Goal: Task Accomplishment & Management: Use online tool/utility

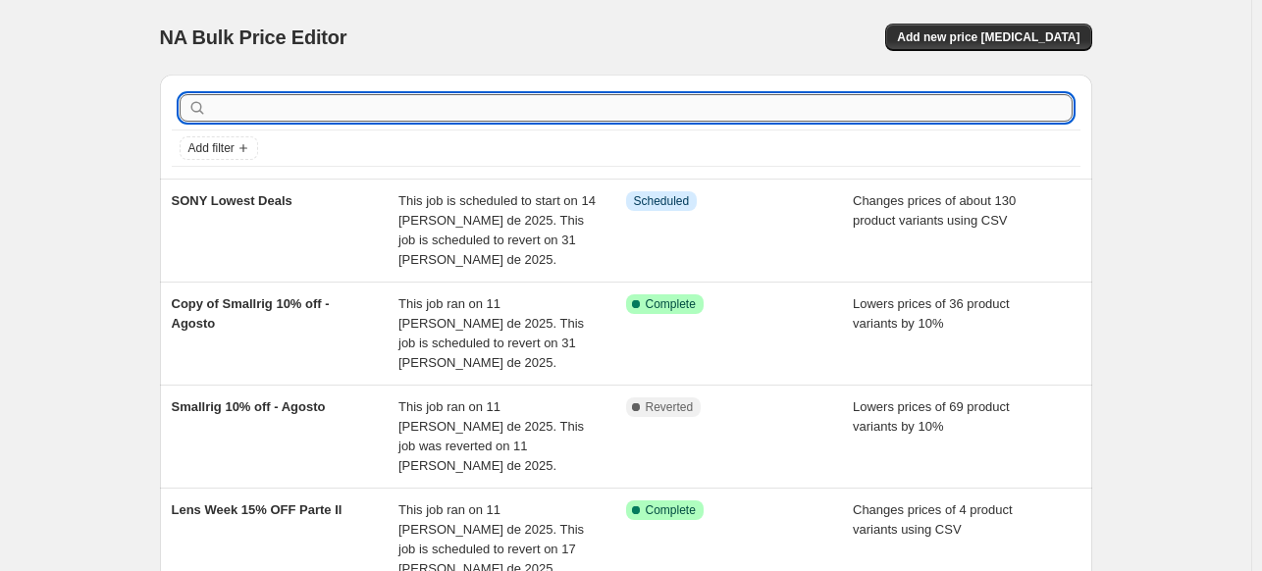
click at [700, 113] on input "text" at bounding box center [642, 107] width 862 height 27
type input "SONY"
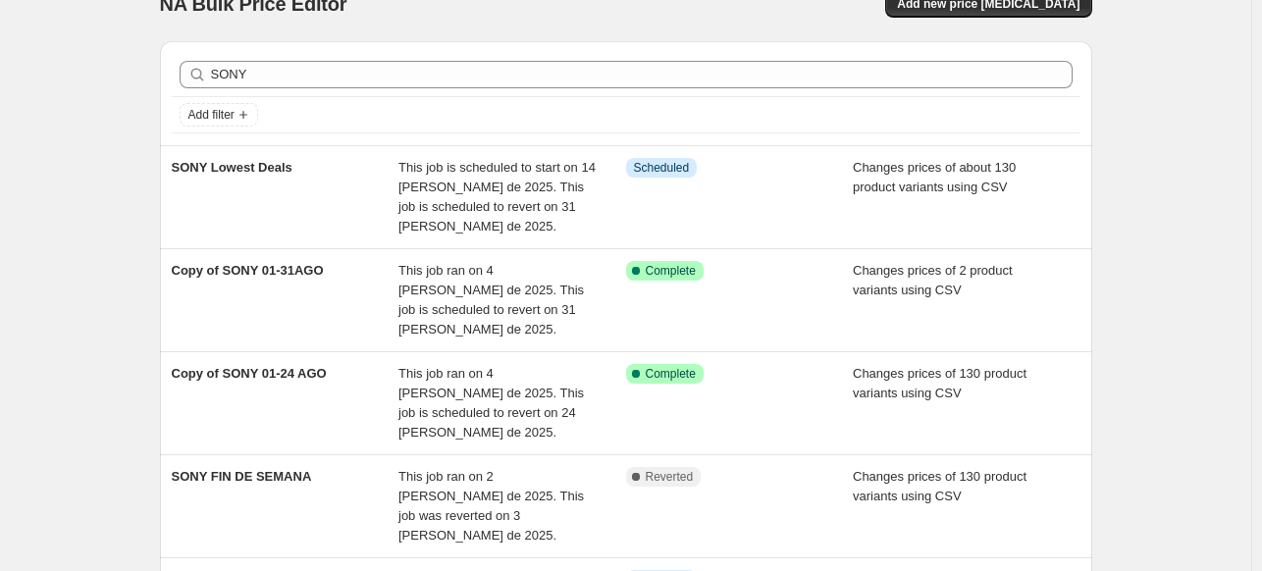
scroll to position [41, 0]
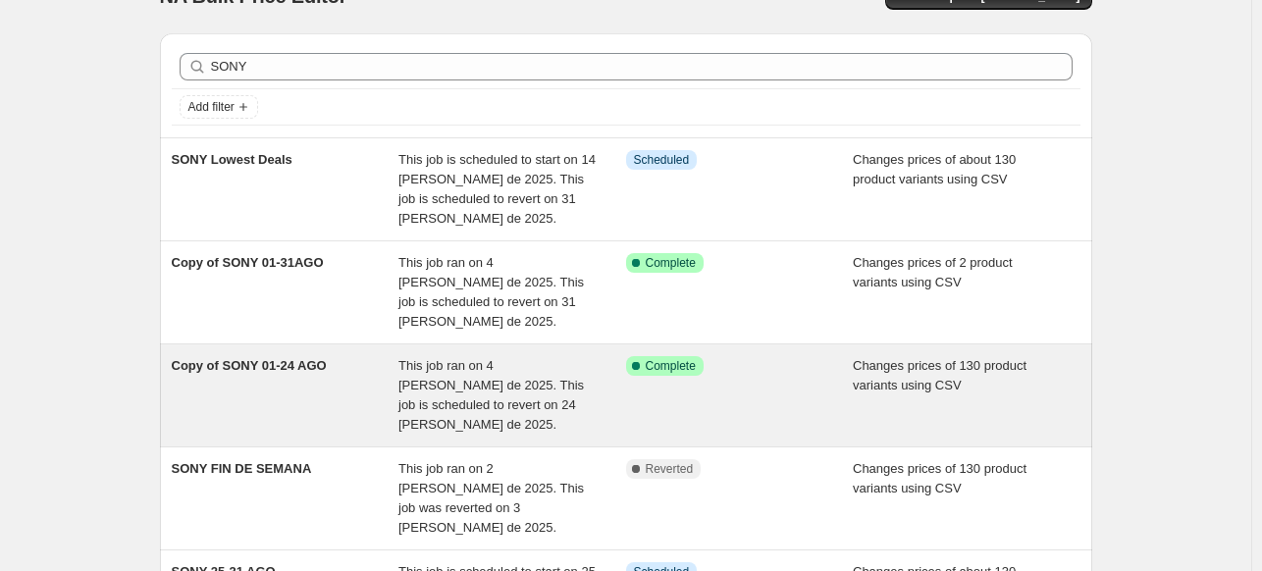
click at [582, 356] on div "This job ran on 4 de agosto de 2025. This job is scheduled to revert on 24 de a…" at bounding box center [512, 395] width 228 height 78
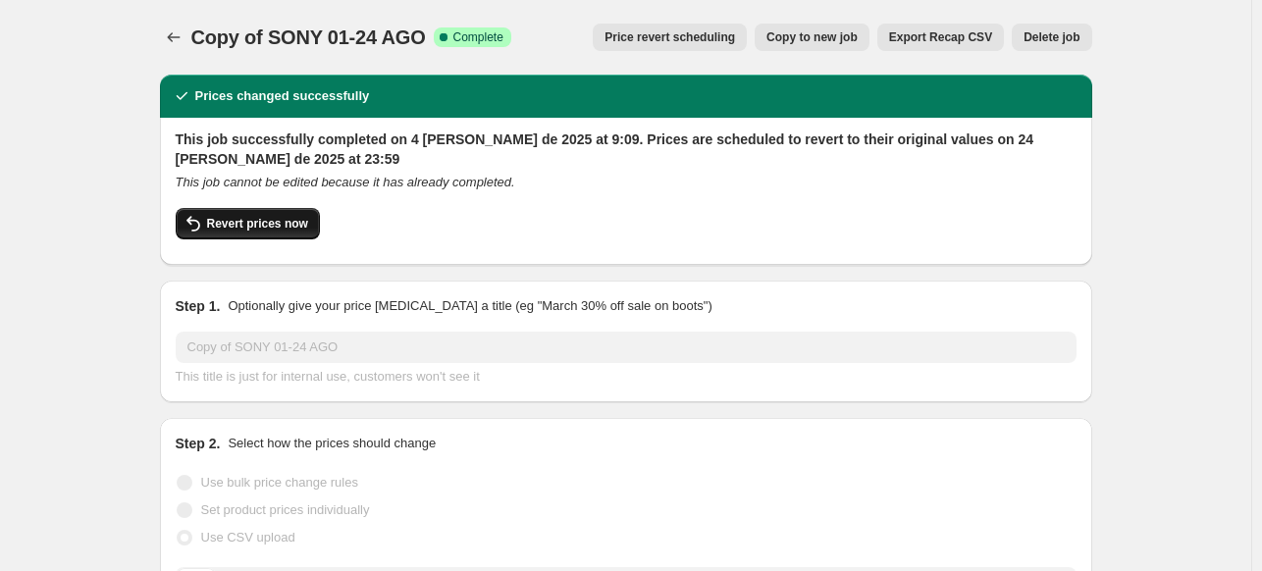
click at [312, 219] on button "Revert prices now" at bounding box center [248, 223] width 144 height 31
checkbox input "false"
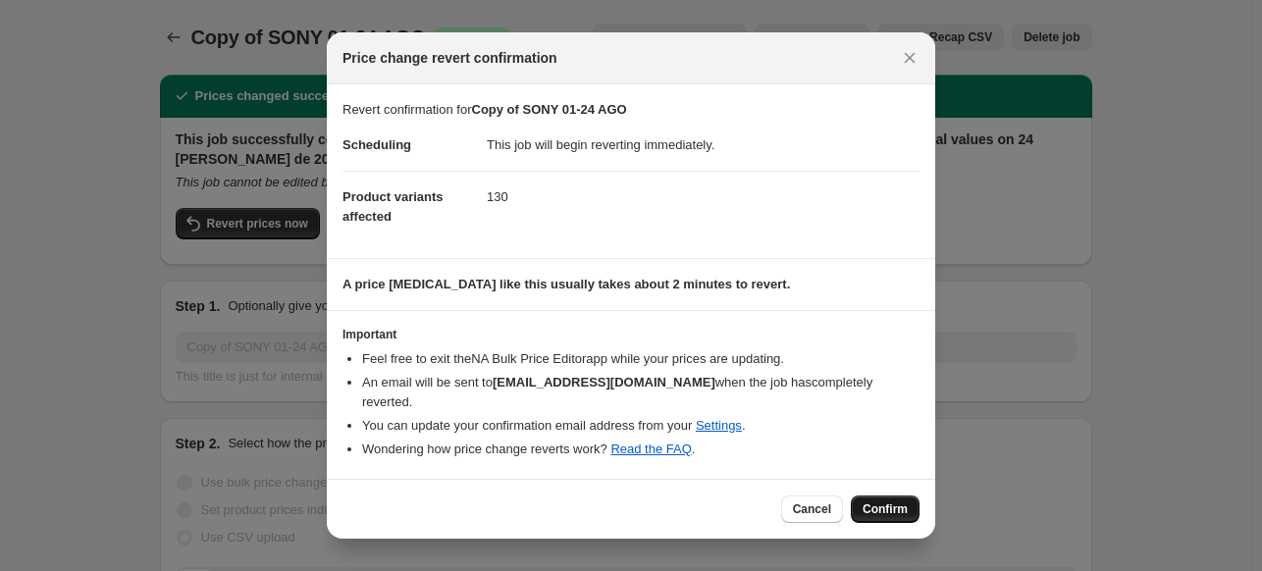
click at [887, 501] on span "Confirm" at bounding box center [884, 509] width 45 height 16
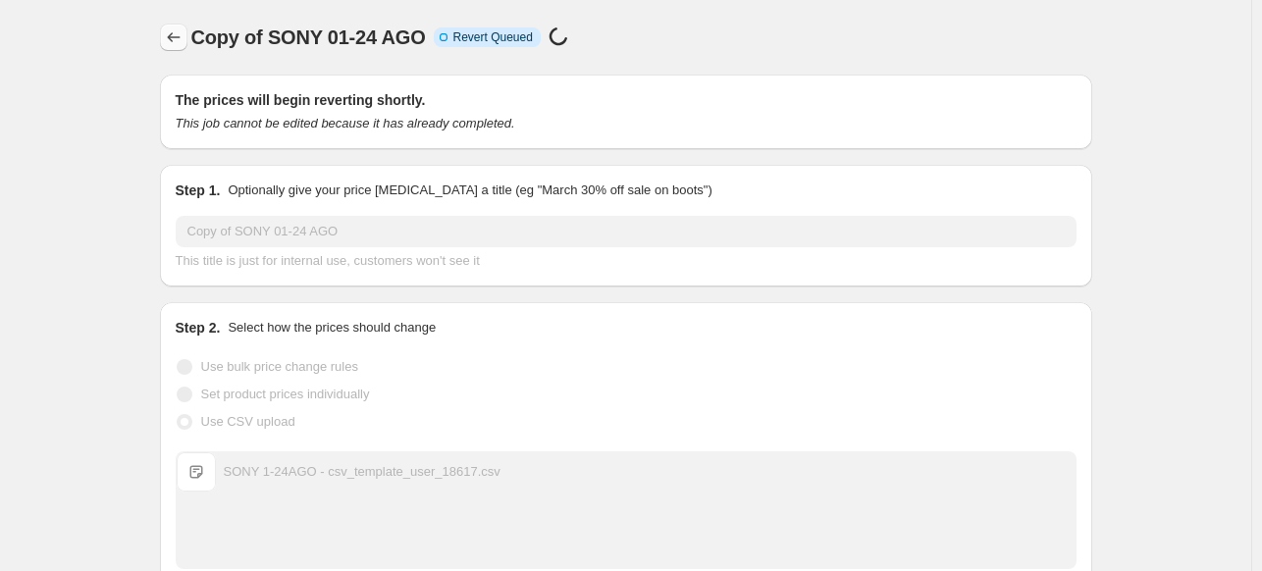
click at [172, 35] on icon "Price change jobs" at bounding box center [174, 37] width 20 height 20
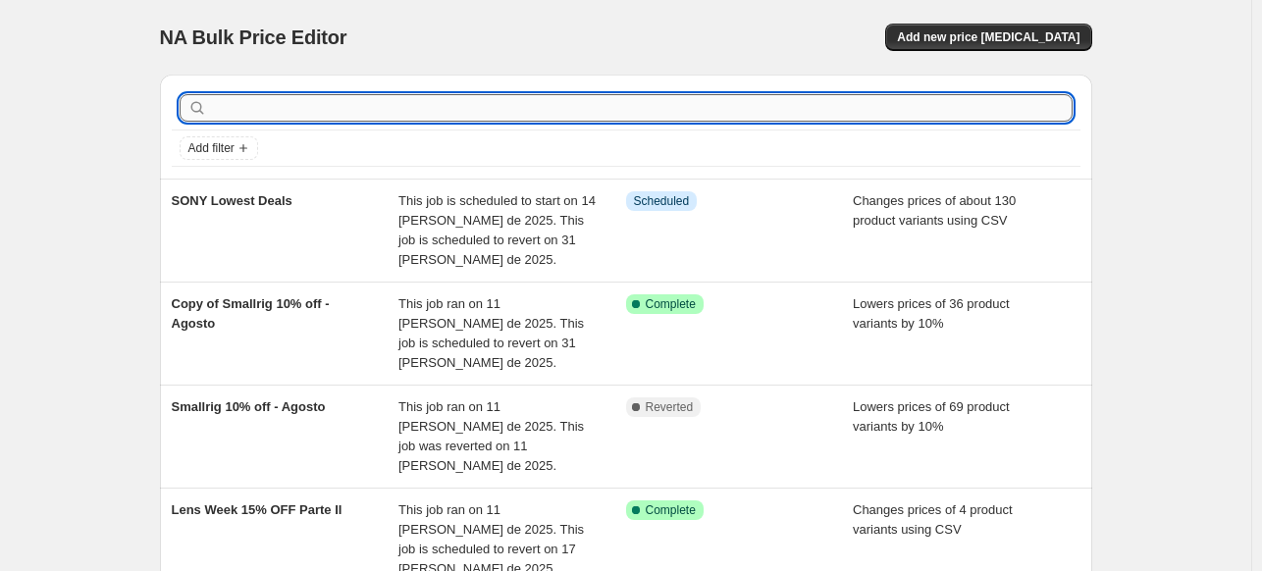
click at [326, 105] on input "text" at bounding box center [642, 107] width 862 height 27
type input "SONY"
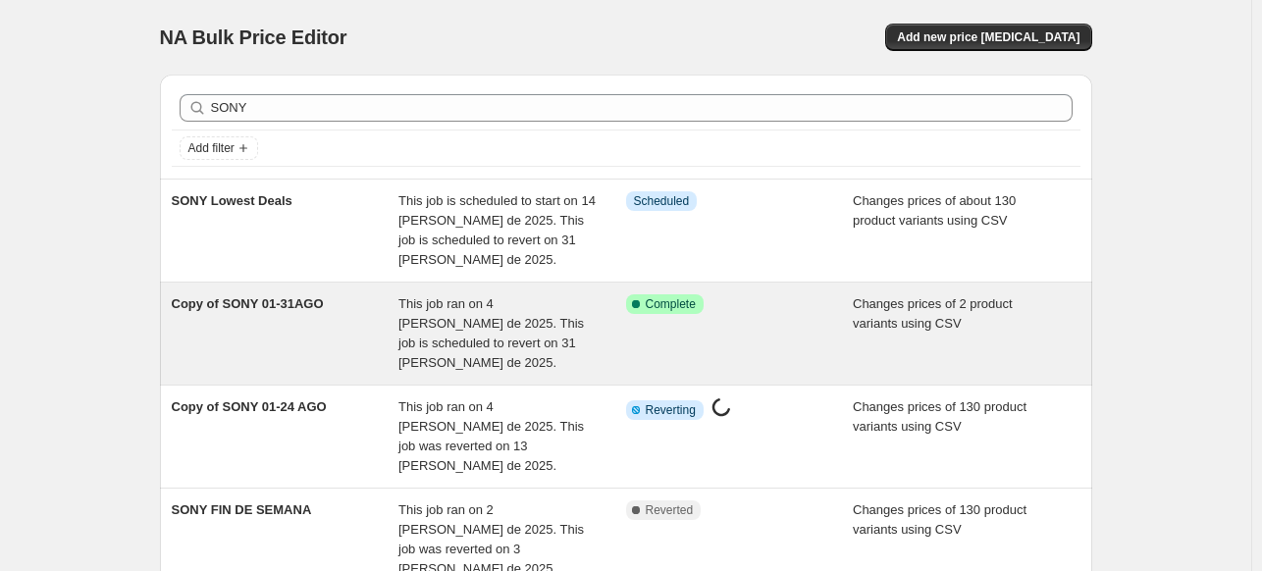
click at [359, 297] on div "Copy of SONY 01-31AGO" at bounding box center [286, 333] width 228 height 78
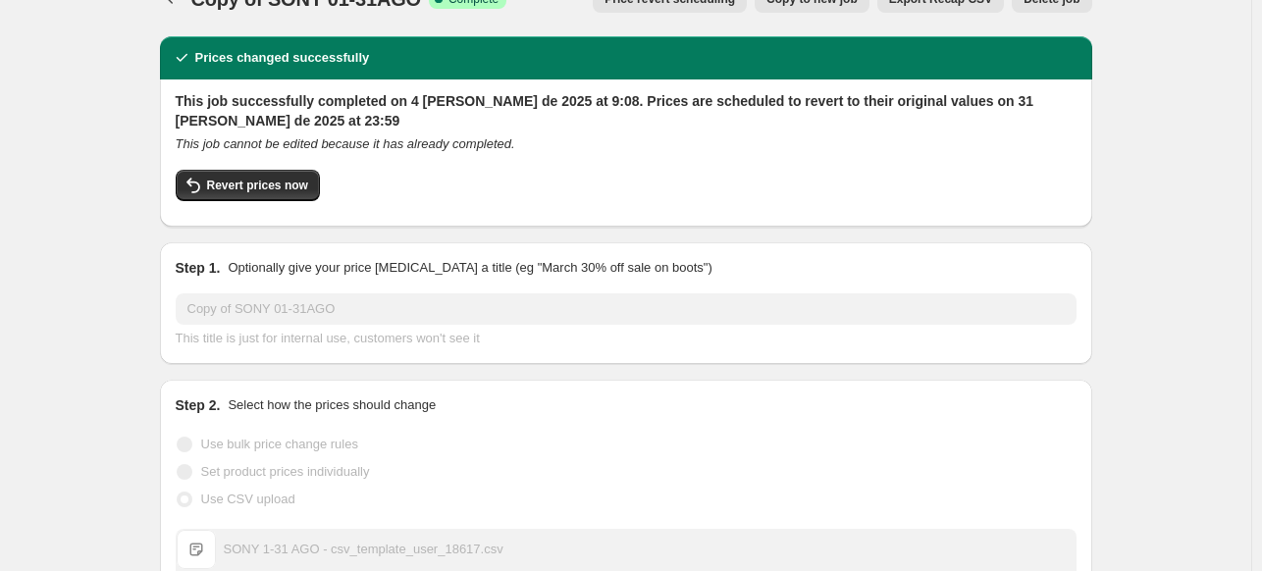
scroll to position [39, 0]
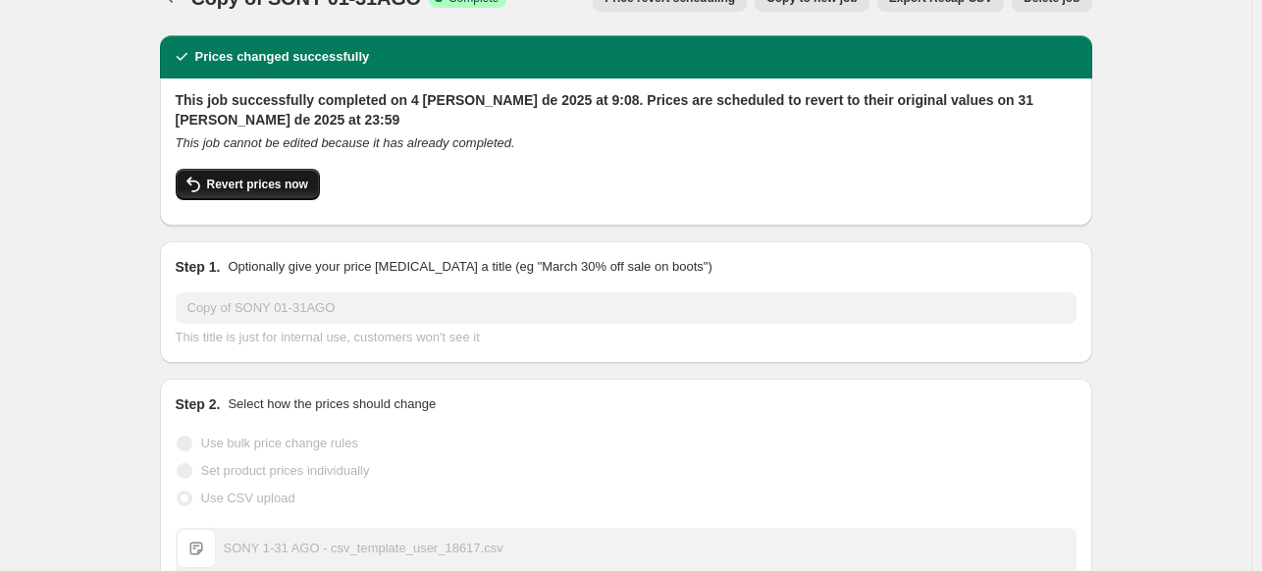
click at [275, 180] on span "Revert prices now" at bounding box center [257, 185] width 101 height 16
checkbox input "false"
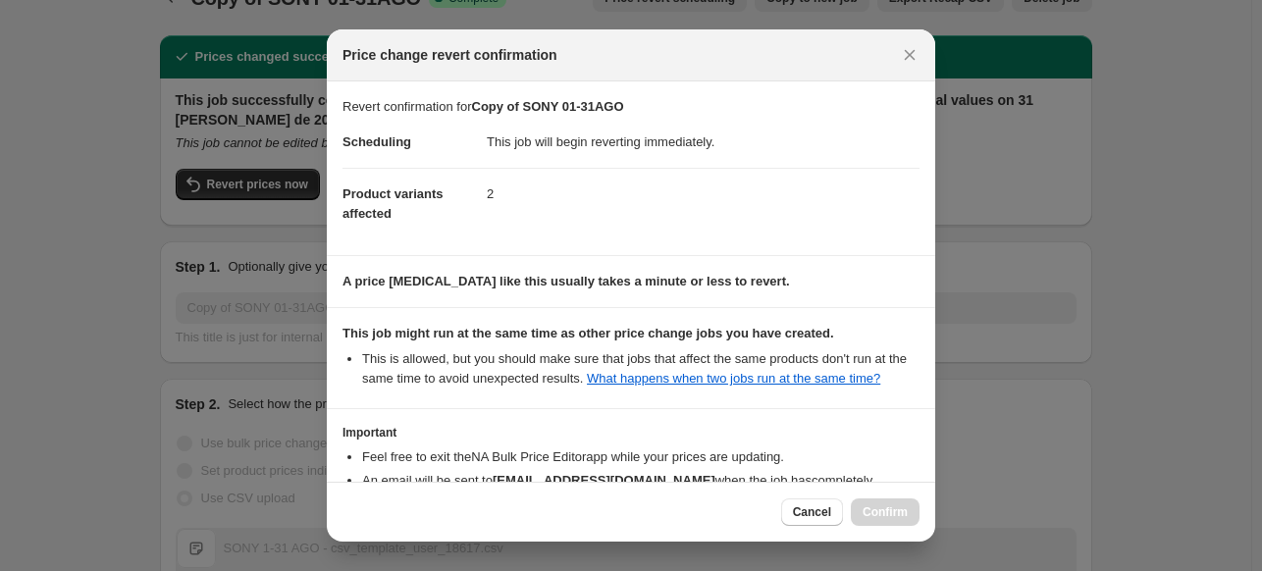
scroll to position [153, 0]
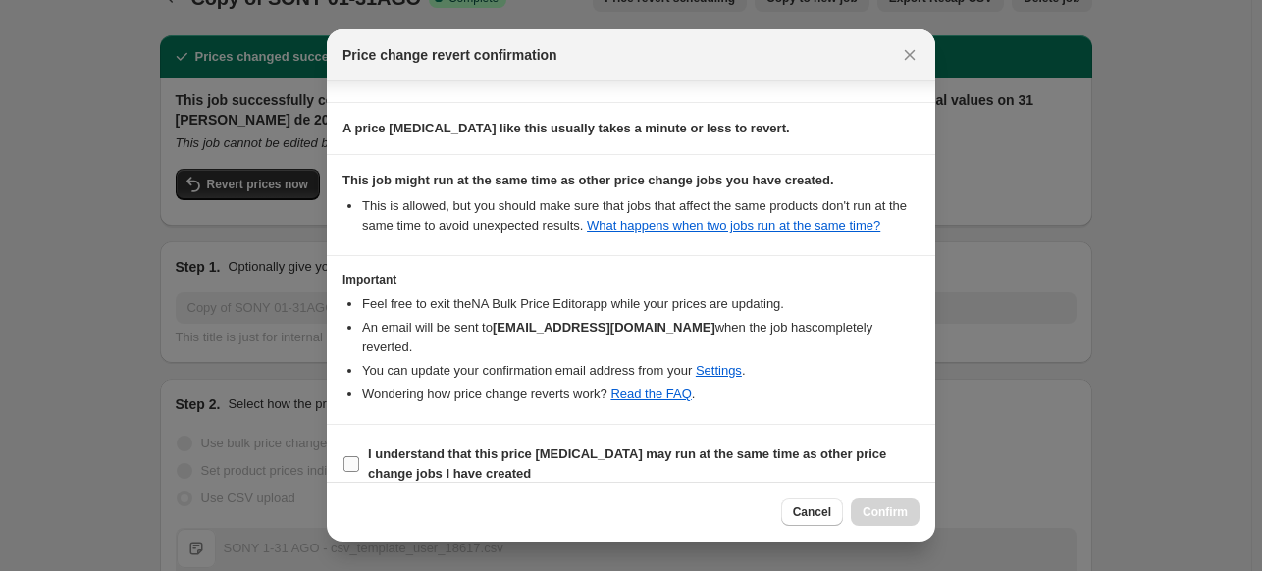
click at [831, 453] on span "I understand that this price [MEDICAL_DATA] may run at the same time as other p…" at bounding box center [643, 463] width 551 height 39
click at [359, 456] on input "I understand that this price [MEDICAL_DATA] may run at the same time as other p…" at bounding box center [351, 464] width 16 height 16
checkbox input "true"
click at [875, 504] on button "Confirm" at bounding box center [885, 511] width 69 height 27
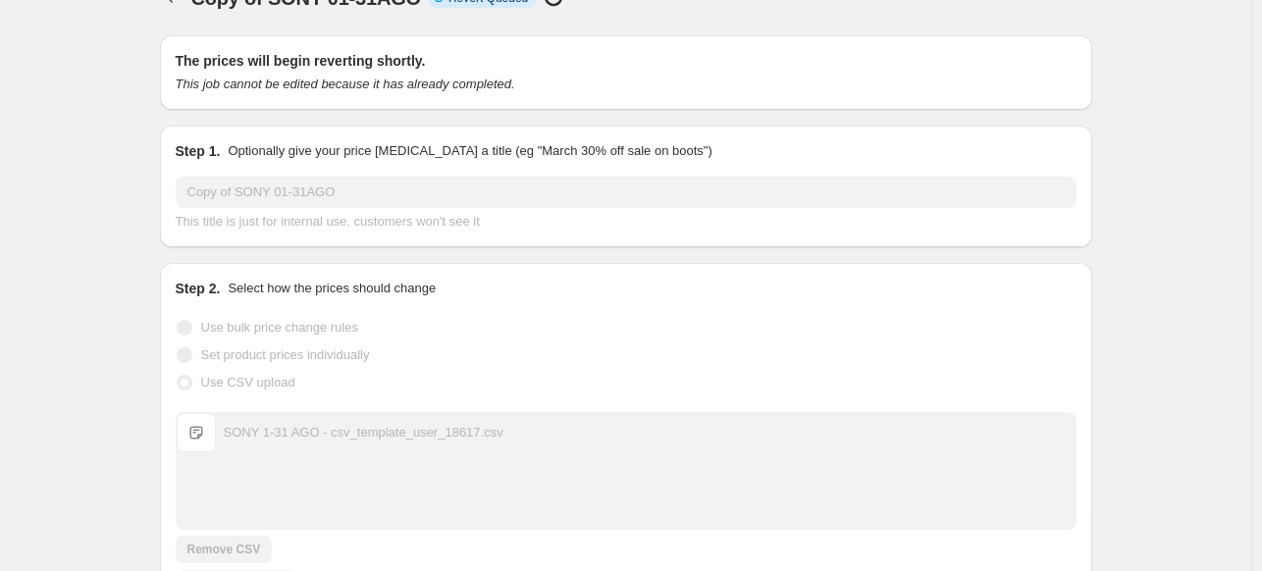
scroll to position [0, 0]
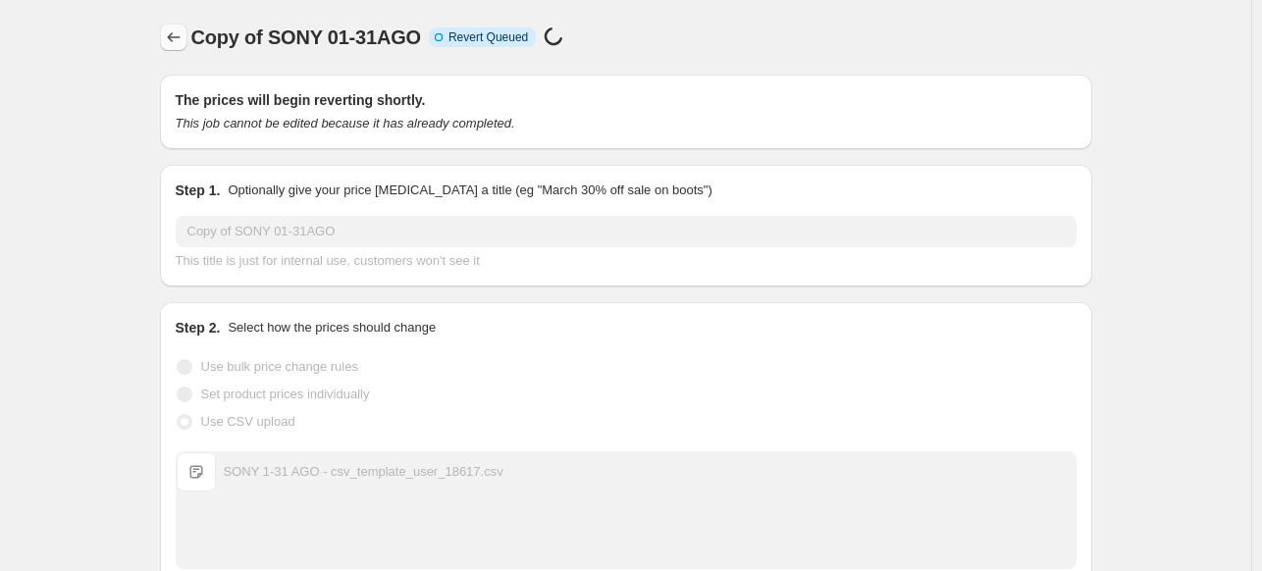
drag, startPoint x: 153, startPoint y: 38, endPoint x: 175, endPoint y: 40, distance: 21.7
click at [175, 40] on icon "Price change jobs" at bounding box center [173, 37] width 13 height 10
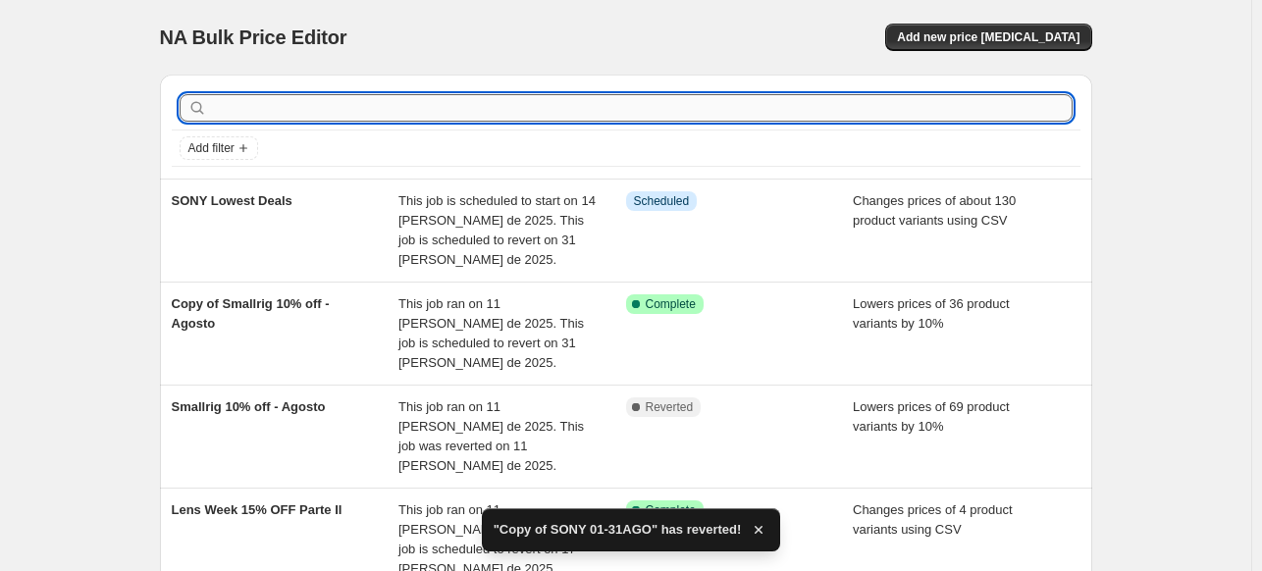
click at [251, 110] on input "text" at bounding box center [642, 107] width 862 height 27
type input "SONY"
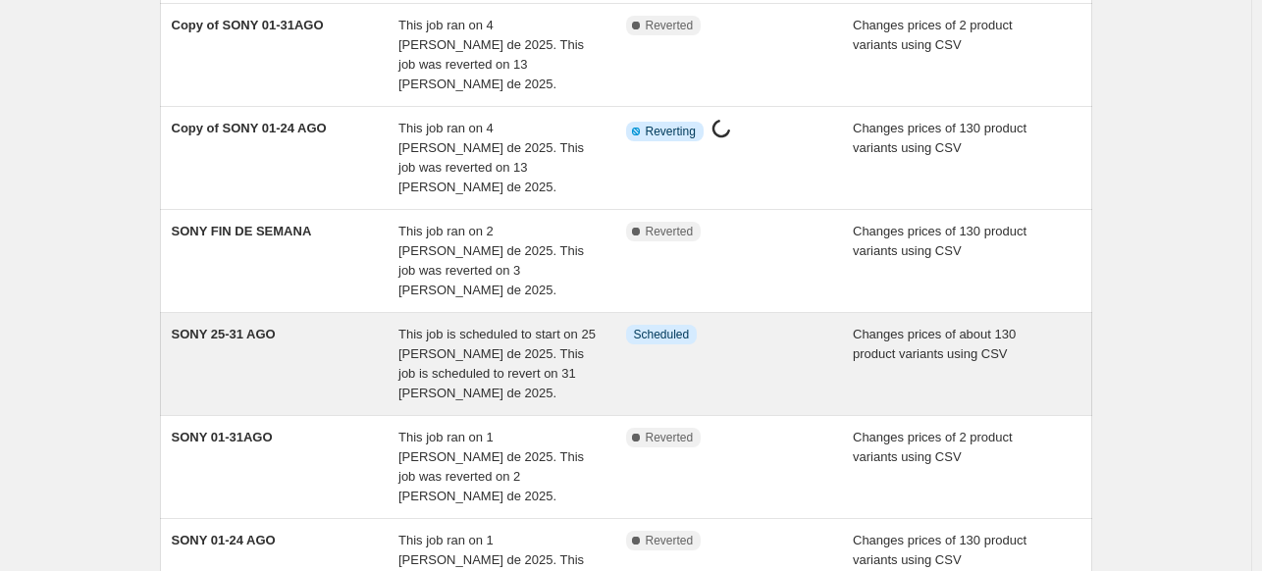
scroll to position [281, 0]
click at [334, 323] on div "SONY 25-31 AGO" at bounding box center [286, 362] width 228 height 78
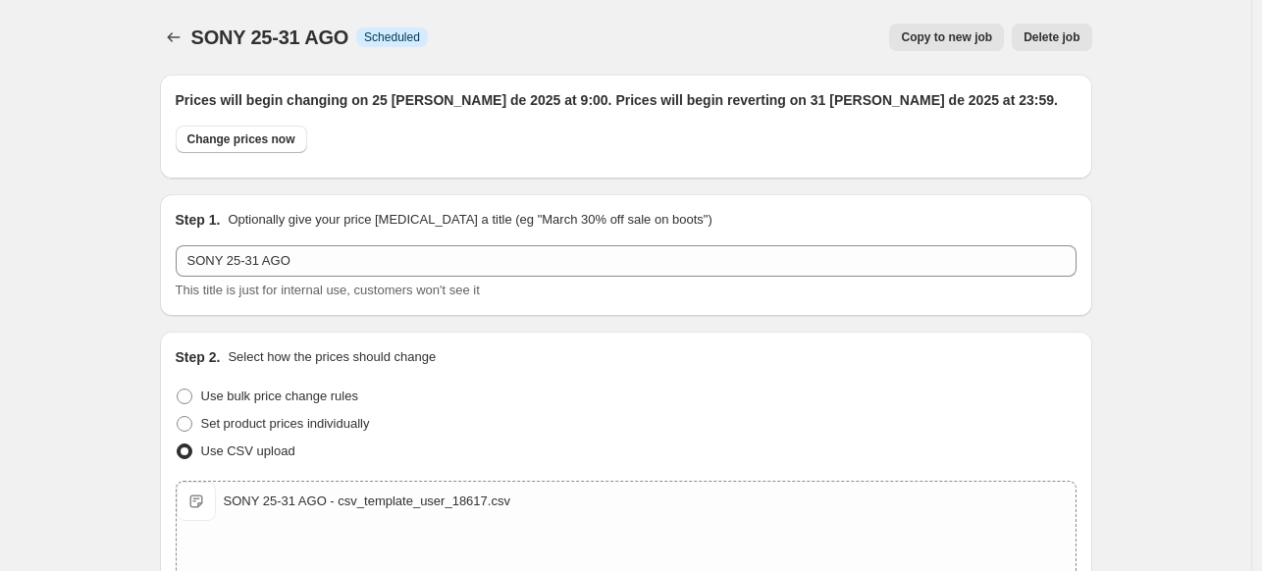
click at [1059, 46] on button "Delete job" at bounding box center [1051, 37] width 79 height 27
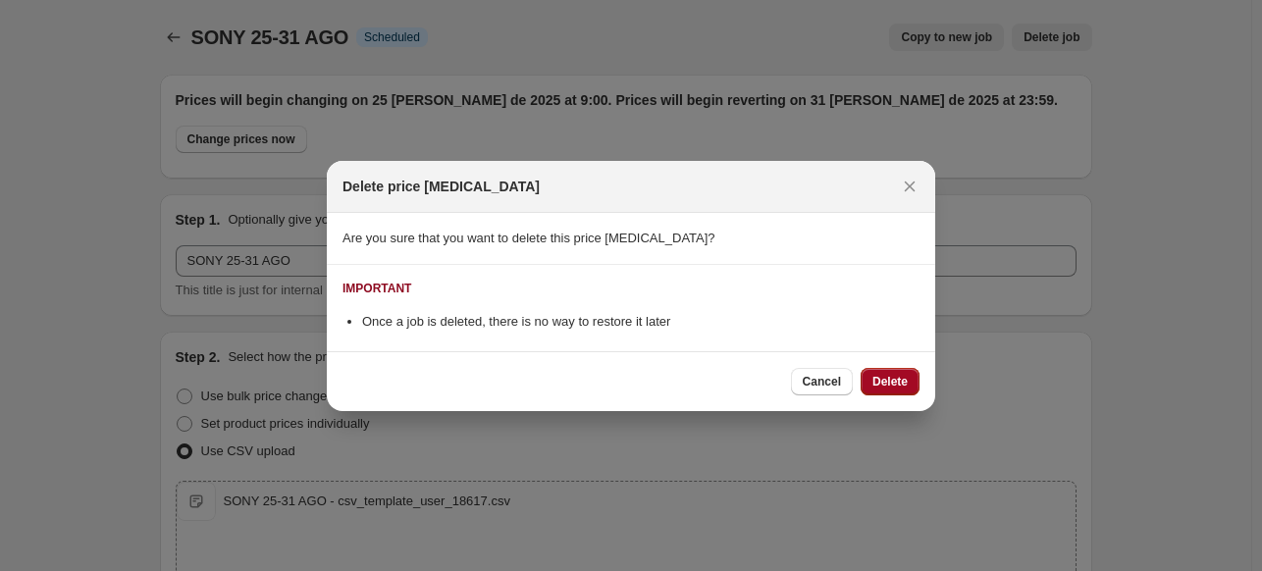
click at [897, 368] on button "Delete" at bounding box center [890, 381] width 59 height 27
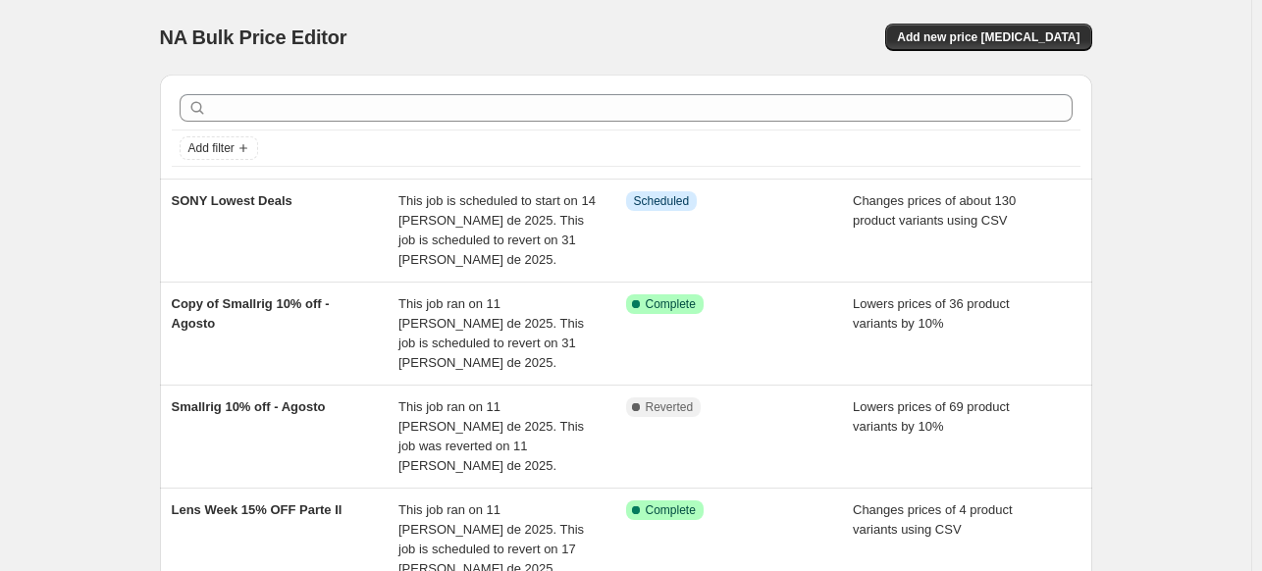
click at [292, 195] on div "SONY Lowest Deals" at bounding box center [286, 230] width 228 height 78
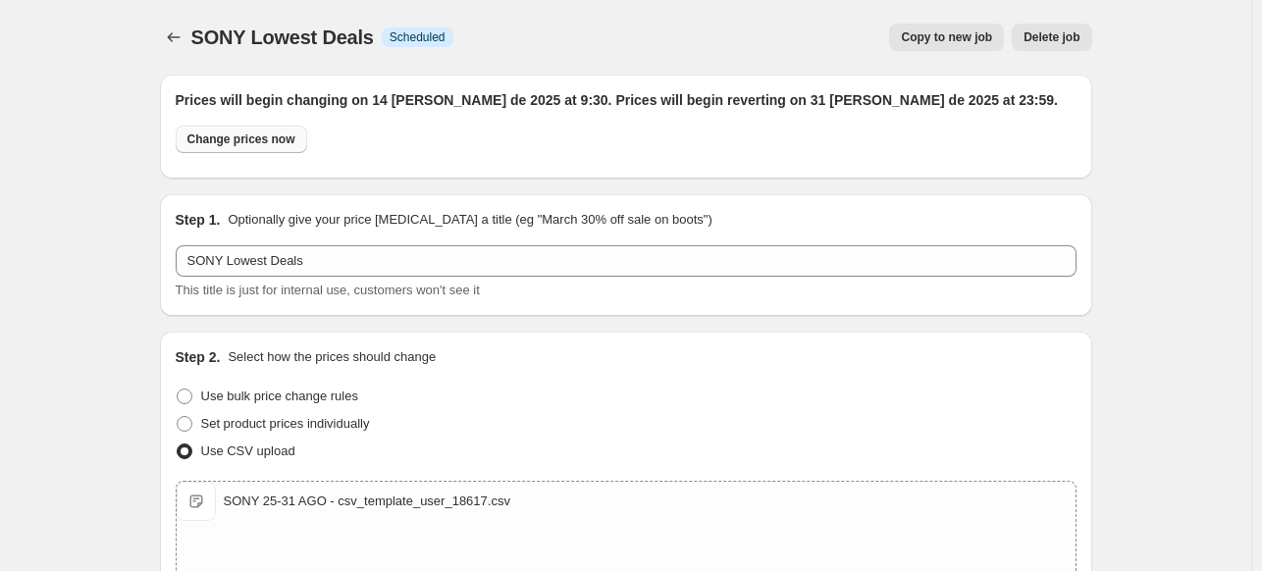
click at [303, 144] on button "Change prices now" at bounding box center [241, 139] width 131 height 27
radio input "true"
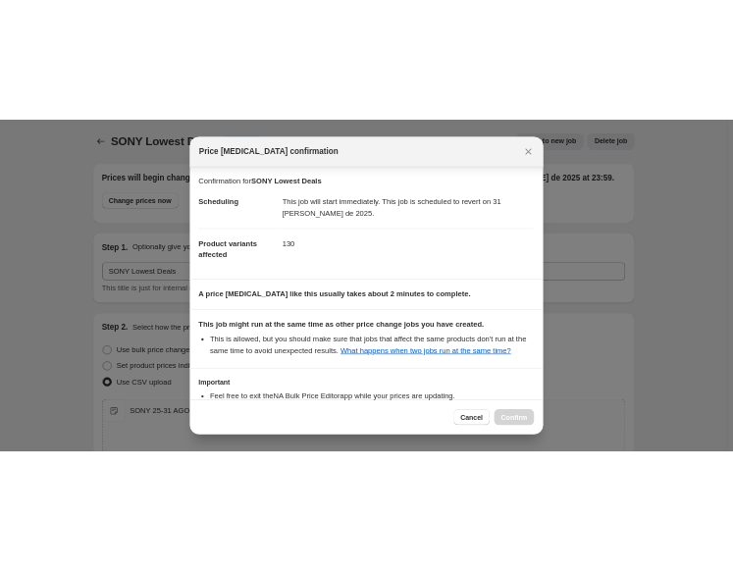
scroll to position [149, 0]
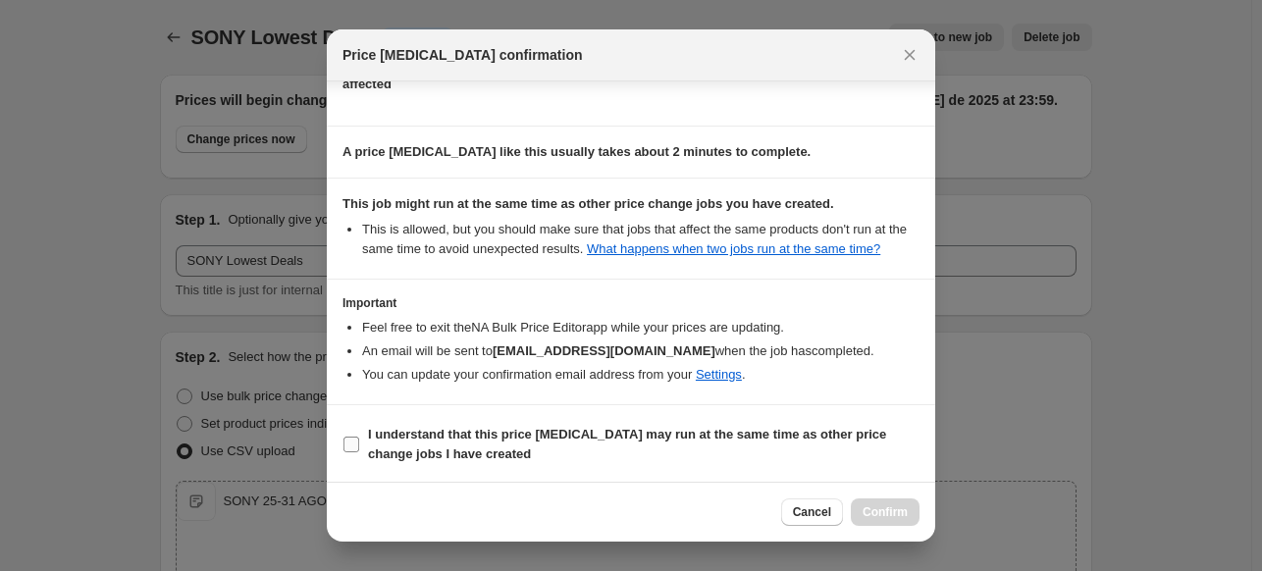
click at [479, 446] on b "I understand that this price [MEDICAL_DATA] may run at the same time as other p…" at bounding box center [627, 444] width 518 height 34
click at [359, 446] on input "I understand that this price [MEDICAL_DATA] may run at the same time as other p…" at bounding box center [351, 445] width 16 height 16
checkbox input "true"
click at [873, 504] on button "Confirm" at bounding box center [885, 511] width 69 height 27
